Goal: Entertainment & Leisure: Consume media (video, audio)

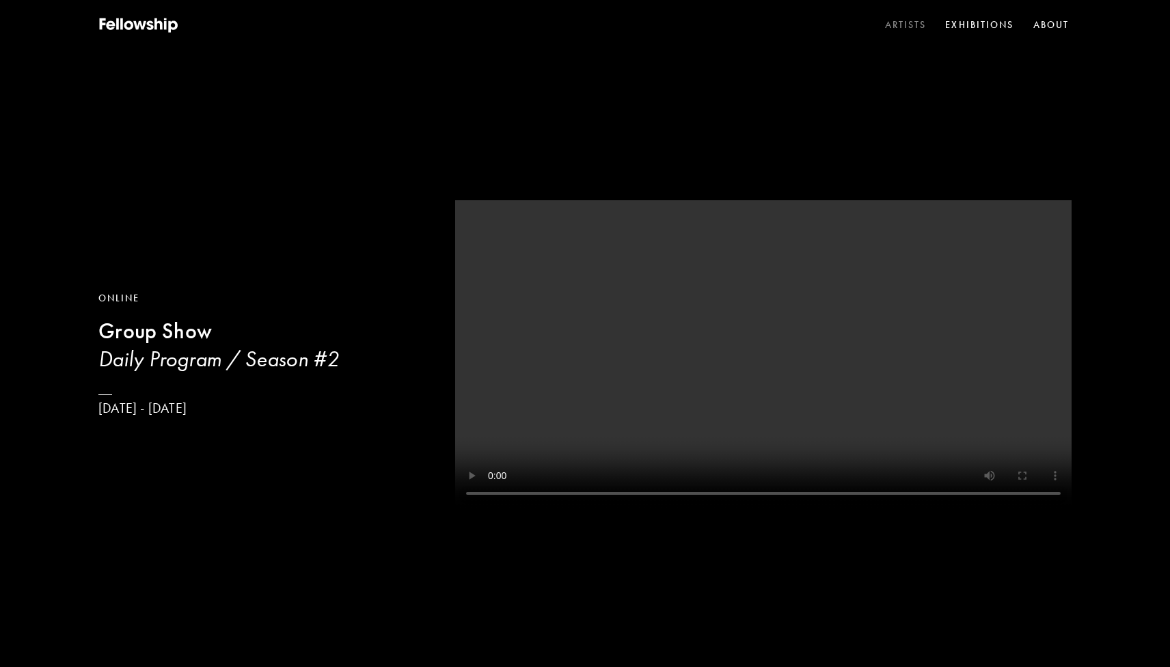
click at [916, 25] on link "Artists" at bounding box center [905, 25] width 47 height 21
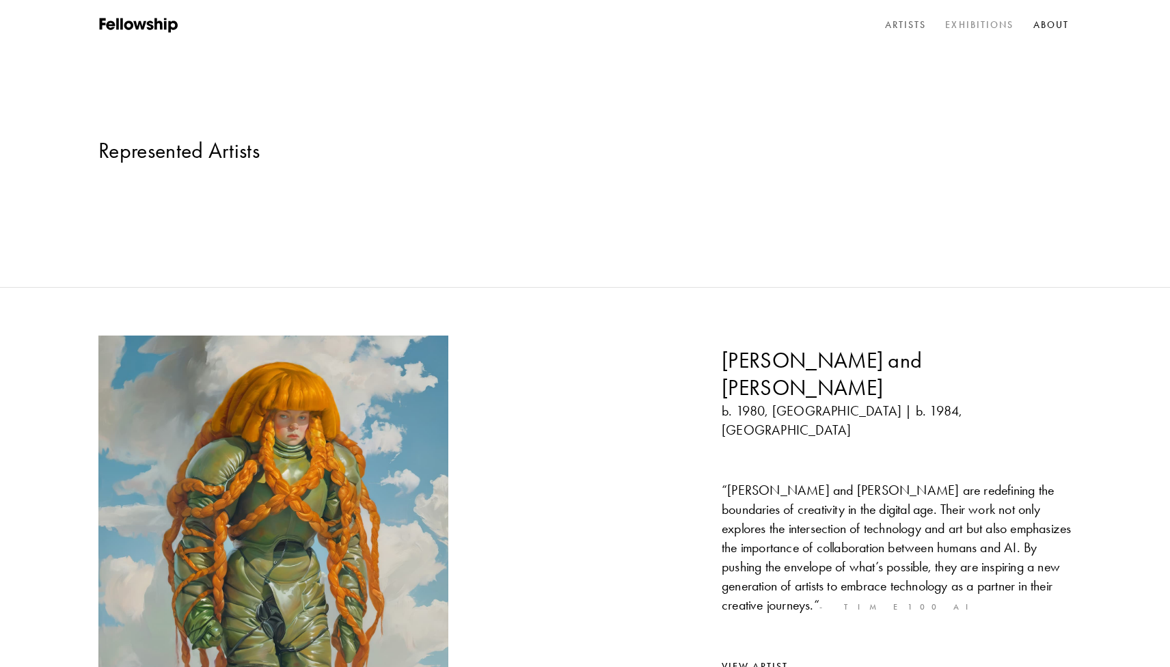
click at [966, 24] on link "Exhibitions" at bounding box center [980, 25] width 74 height 21
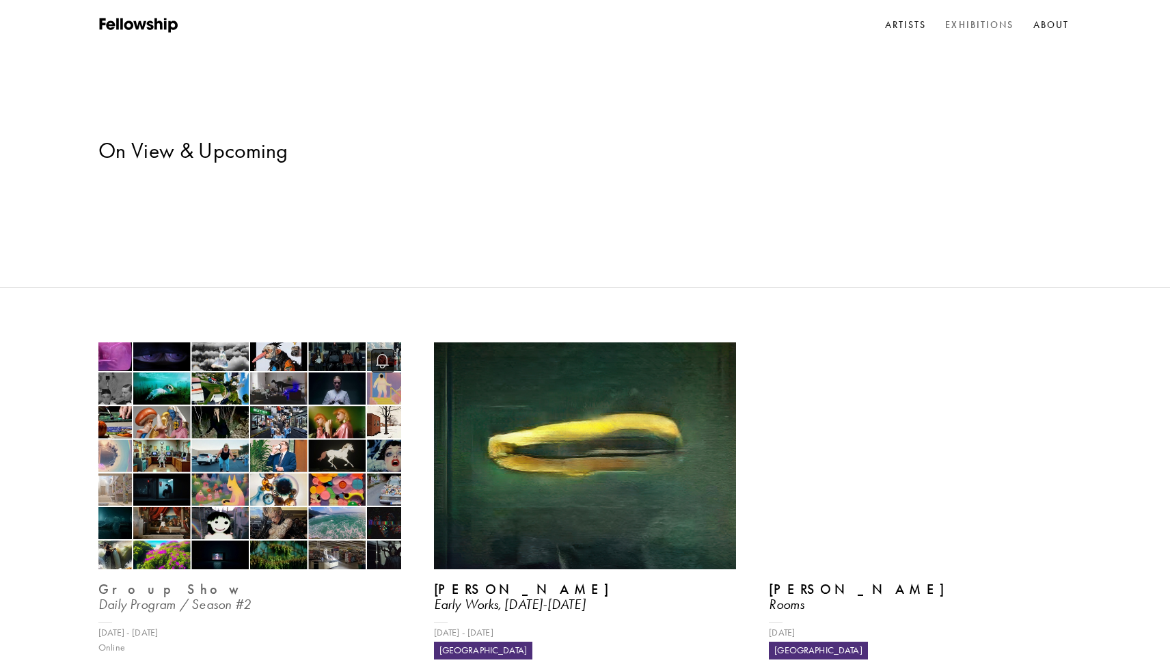
click at [318, 370] on img at bounding box center [250, 456] width 312 height 234
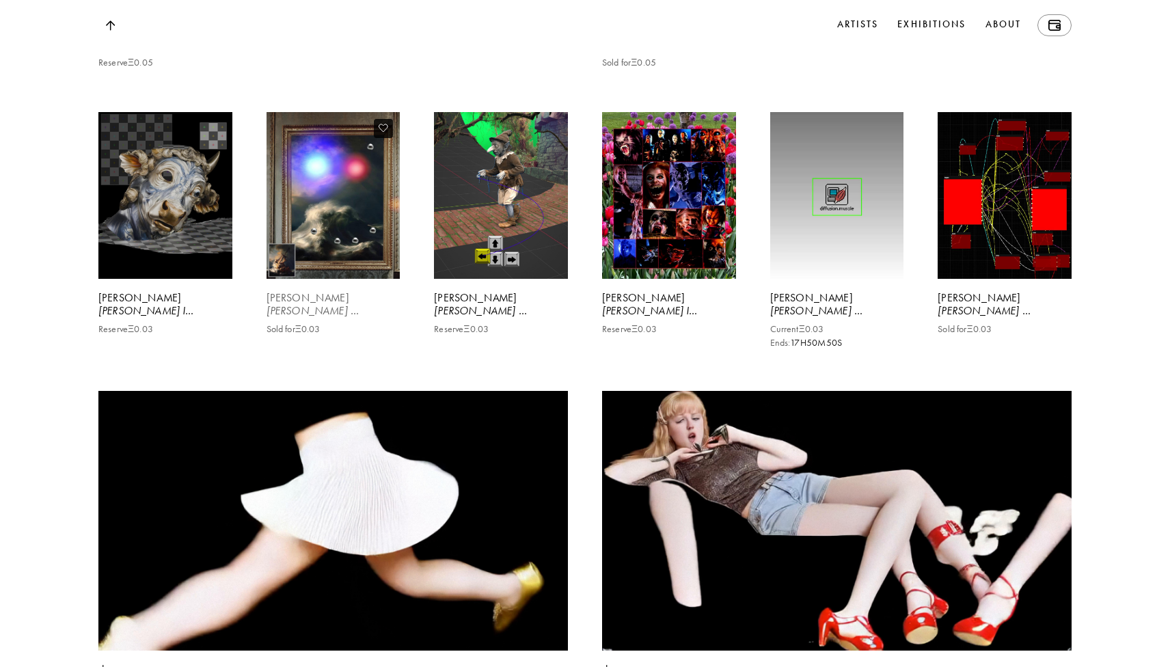
scroll to position [7480, 0]
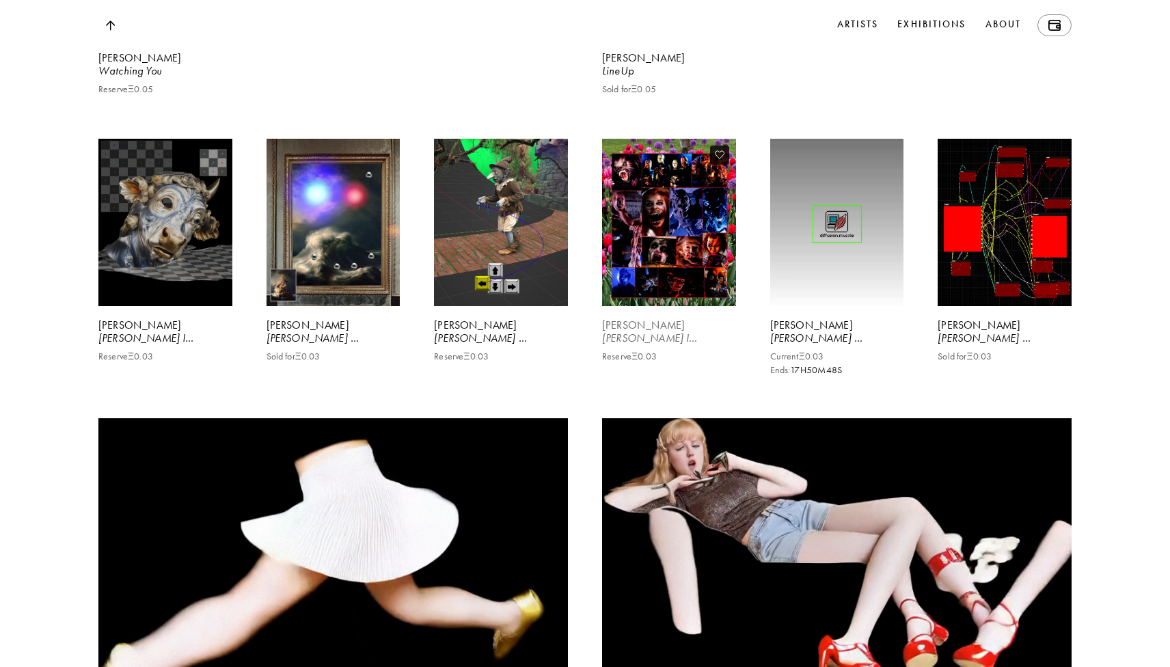
click at [650, 308] on video at bounding box center [669, 222] width 138 height 172
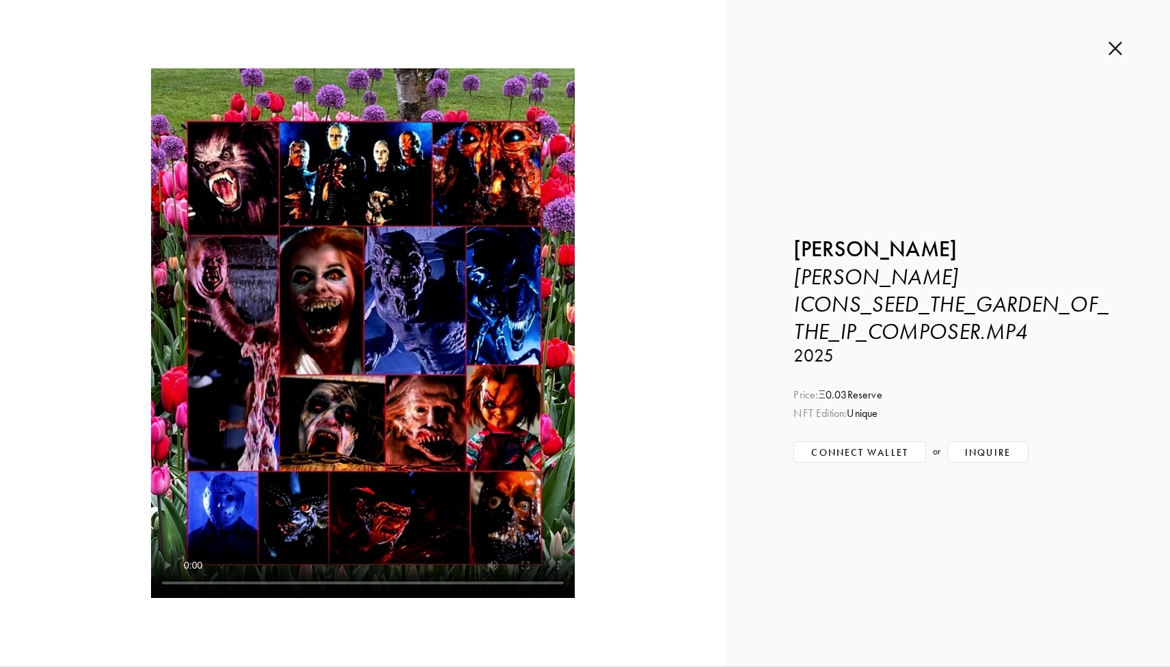
click at [1115, 52] on img at bounding box center [1116, 48] width 14 height 15
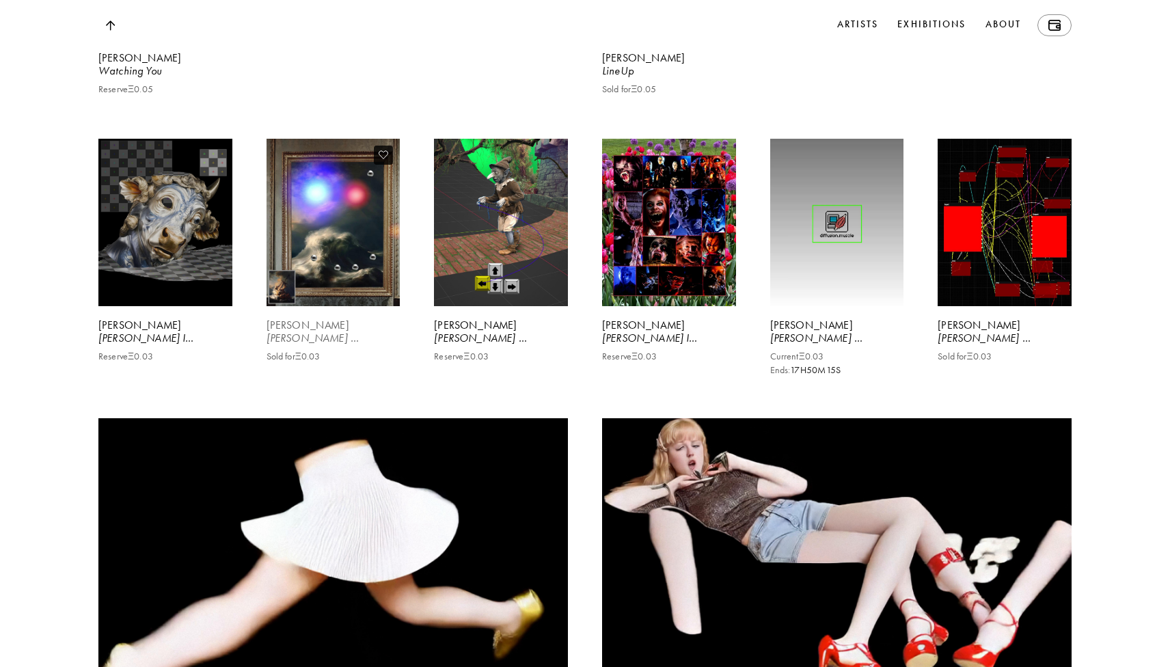
click at [345, 305] on video at bounding box center [334, 222] width 138 height 172
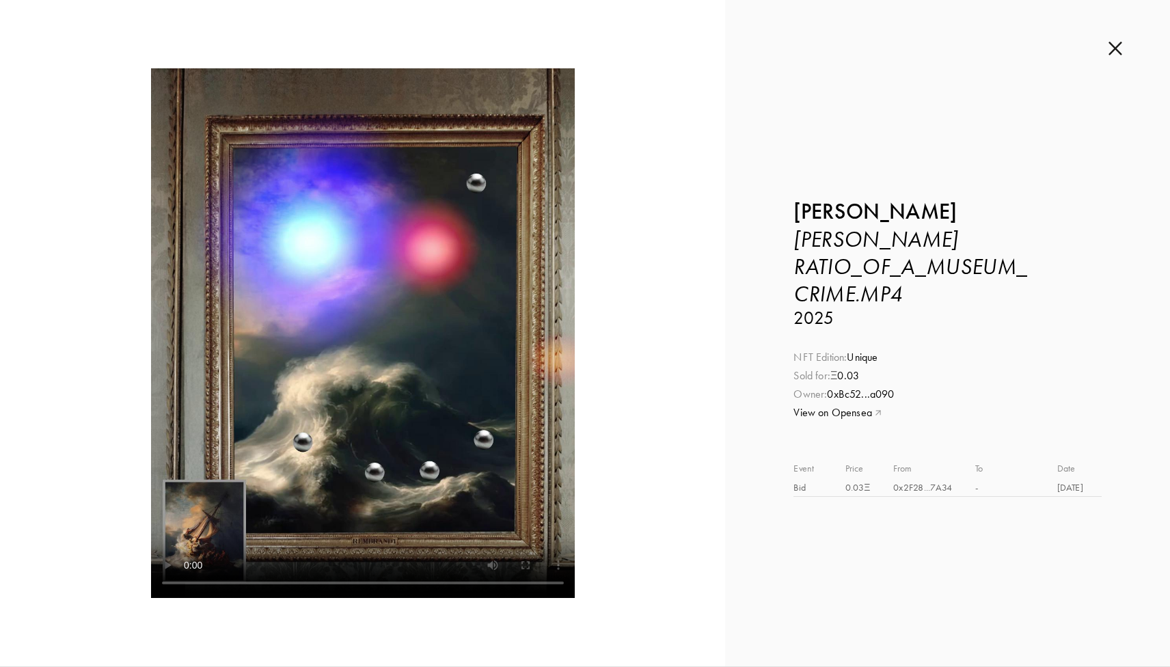
click at [1113, 47] on img at bounding box center [1116, 48] width 14 height 15
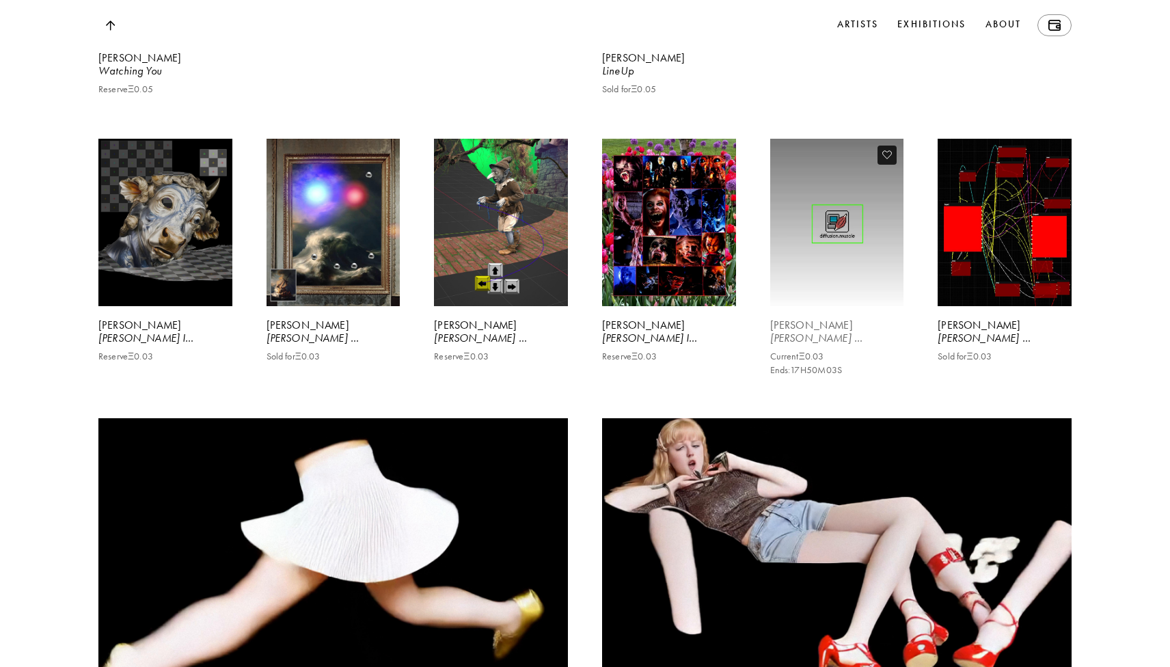
click at [819, 308] on video at bounding box center [837, 222] width 138 height 172
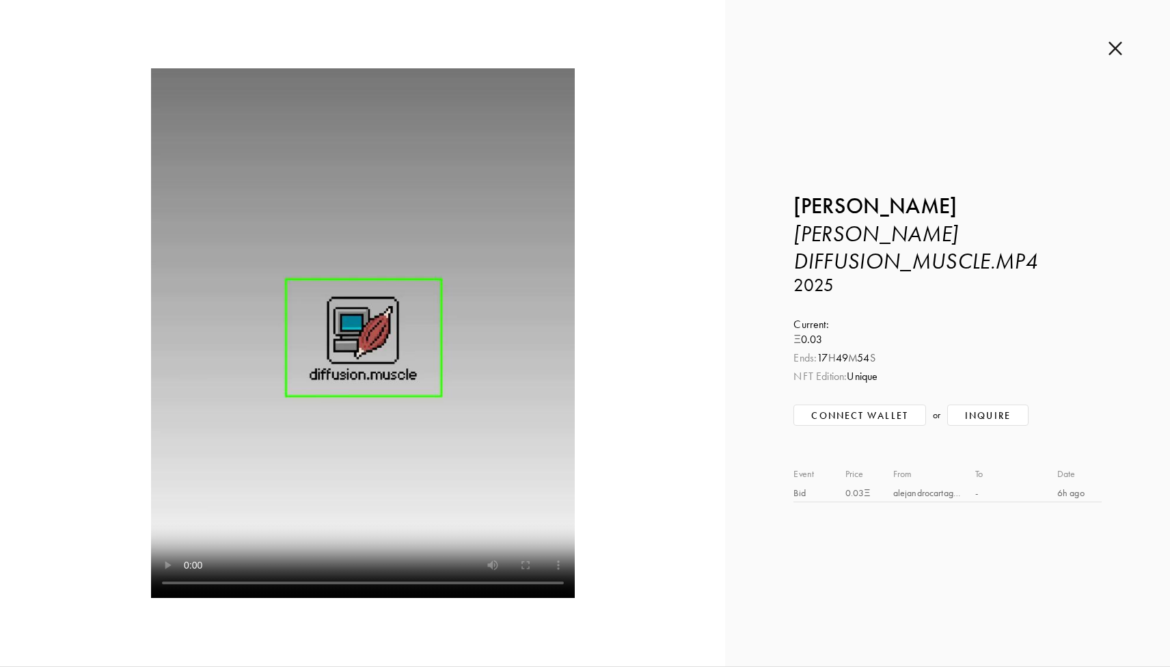
click at [1113, 47] on img at bounding box center [1116, 48] width 14 height 15
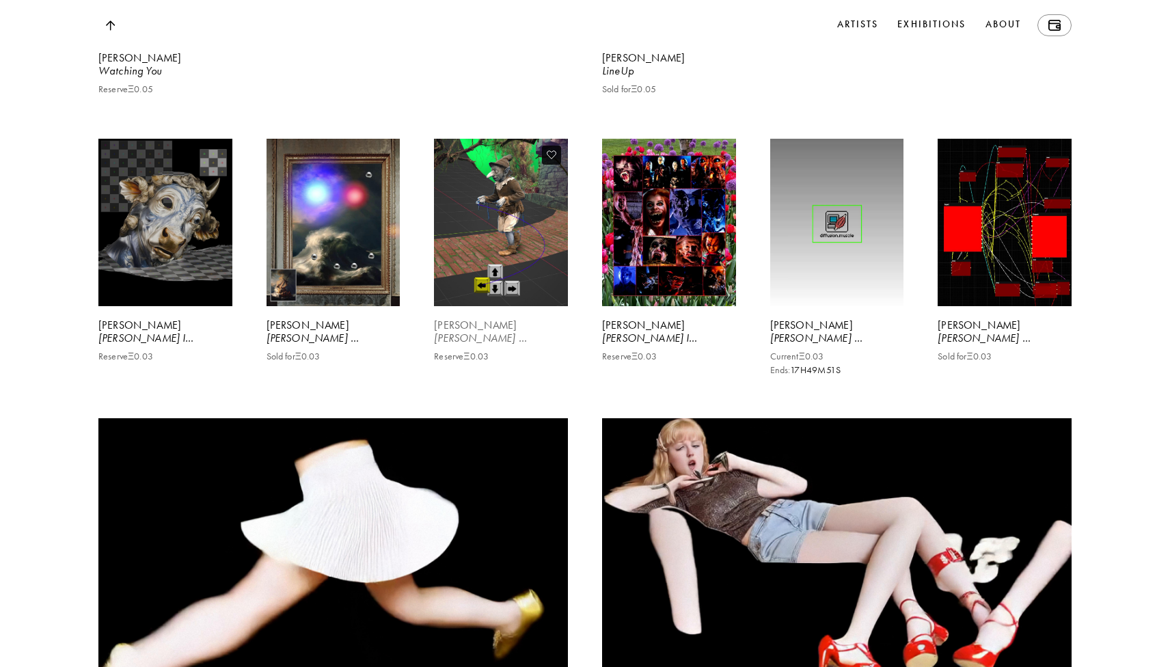
click at [493, 289] on video at bounding box center [501, 222] width 138 height 172
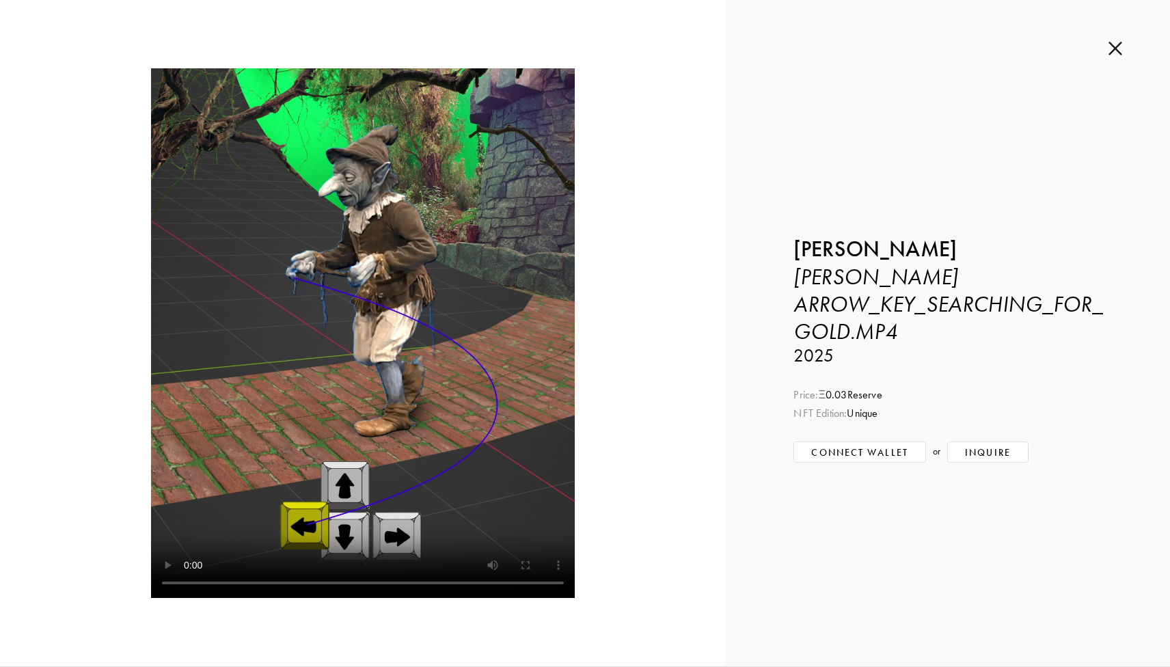
click at [1119, 47] on img at bounding box center [1116, 48] width 14 height 15
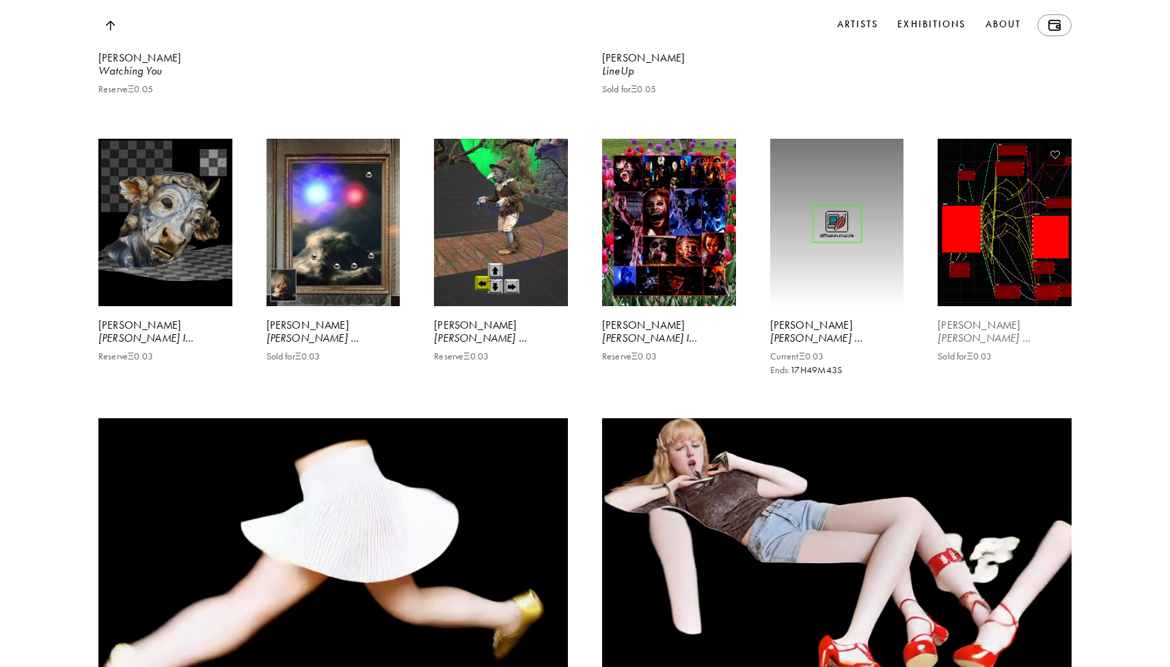
click at [1020, 258] on video at bounding box center [1005, 222] width 138 height 172
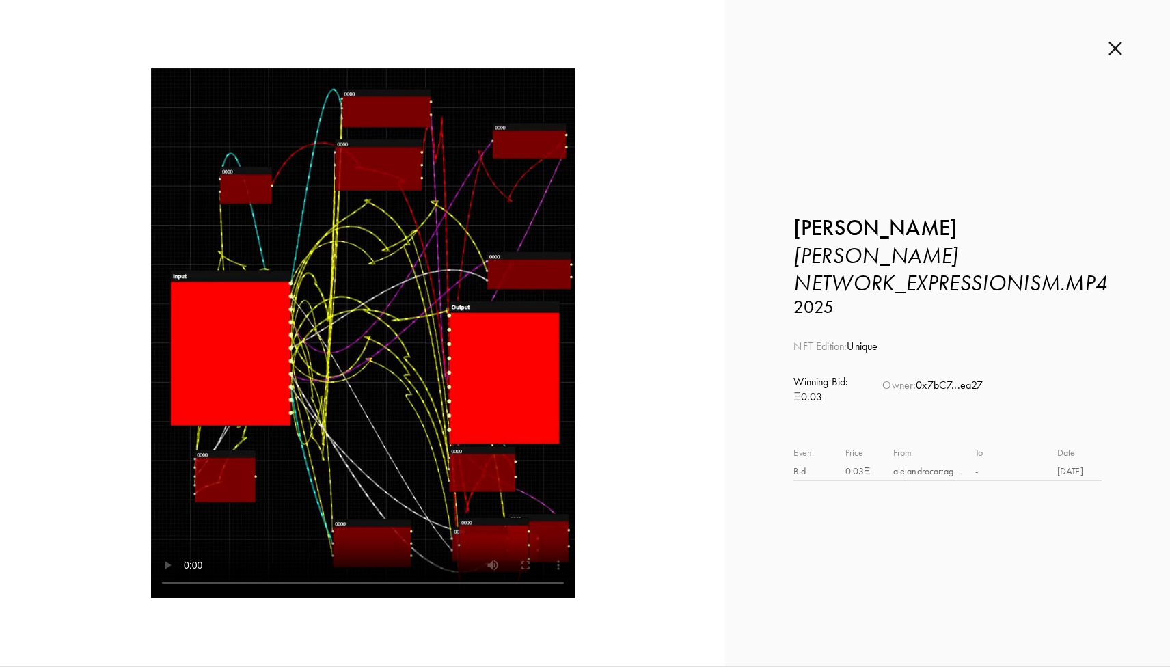
click at [1117, 50] on img at bounding box center [1116, 48] width 14 height 15
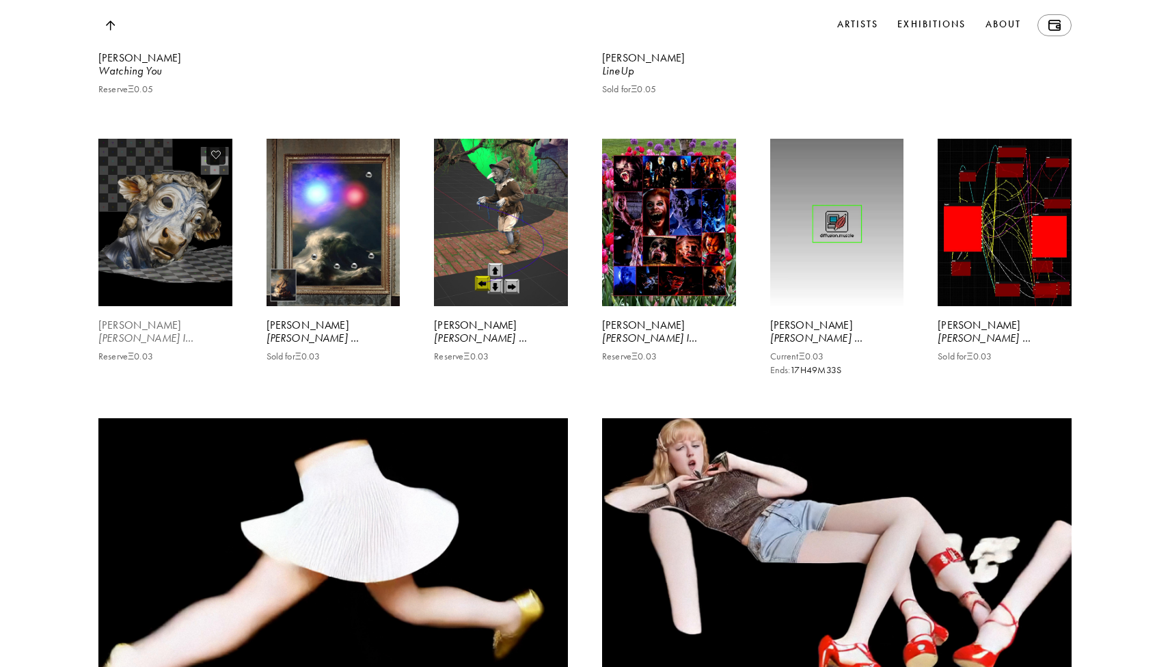
click at [180, 269] on video at bounding box center [165, 222] width 138 height 172
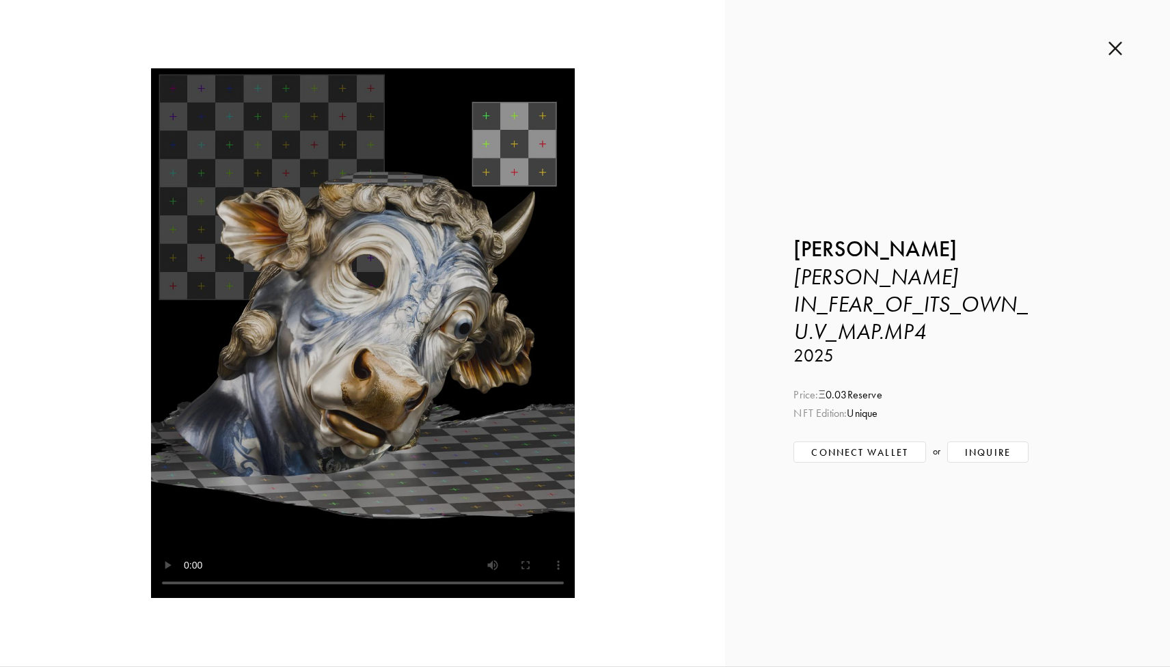
click at [1115, 51] on img at bounding box center [1116, 48] width 14 height 15
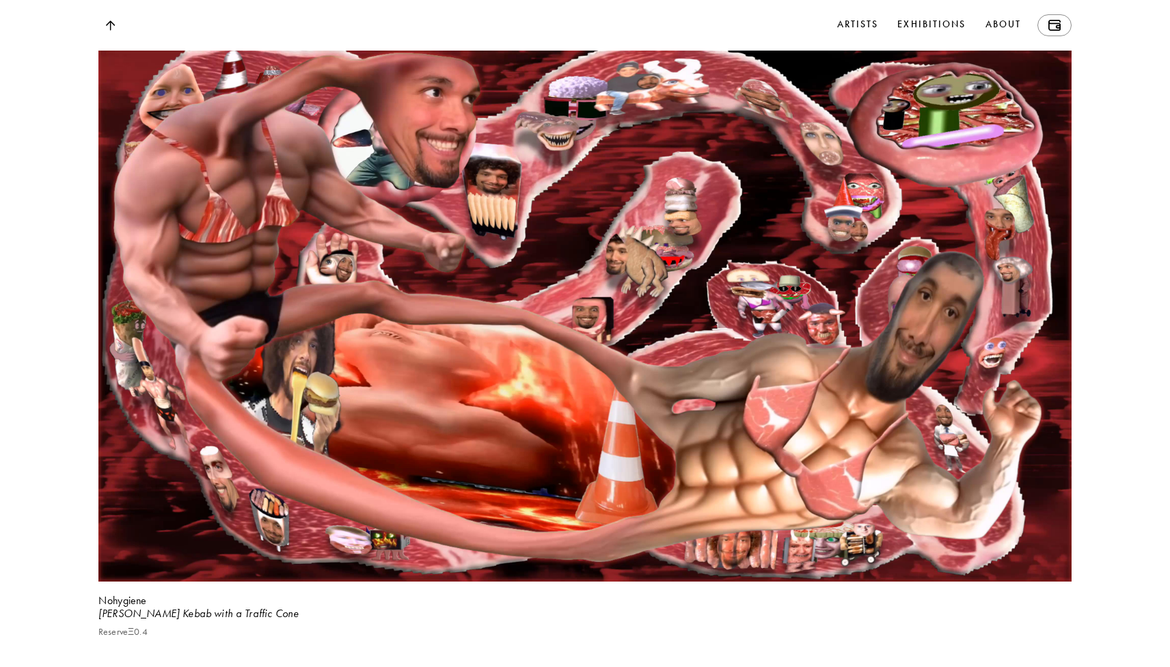
scroll to position [8495, 0]
